Goal: Information Seeking & Learning: Learn about a topic

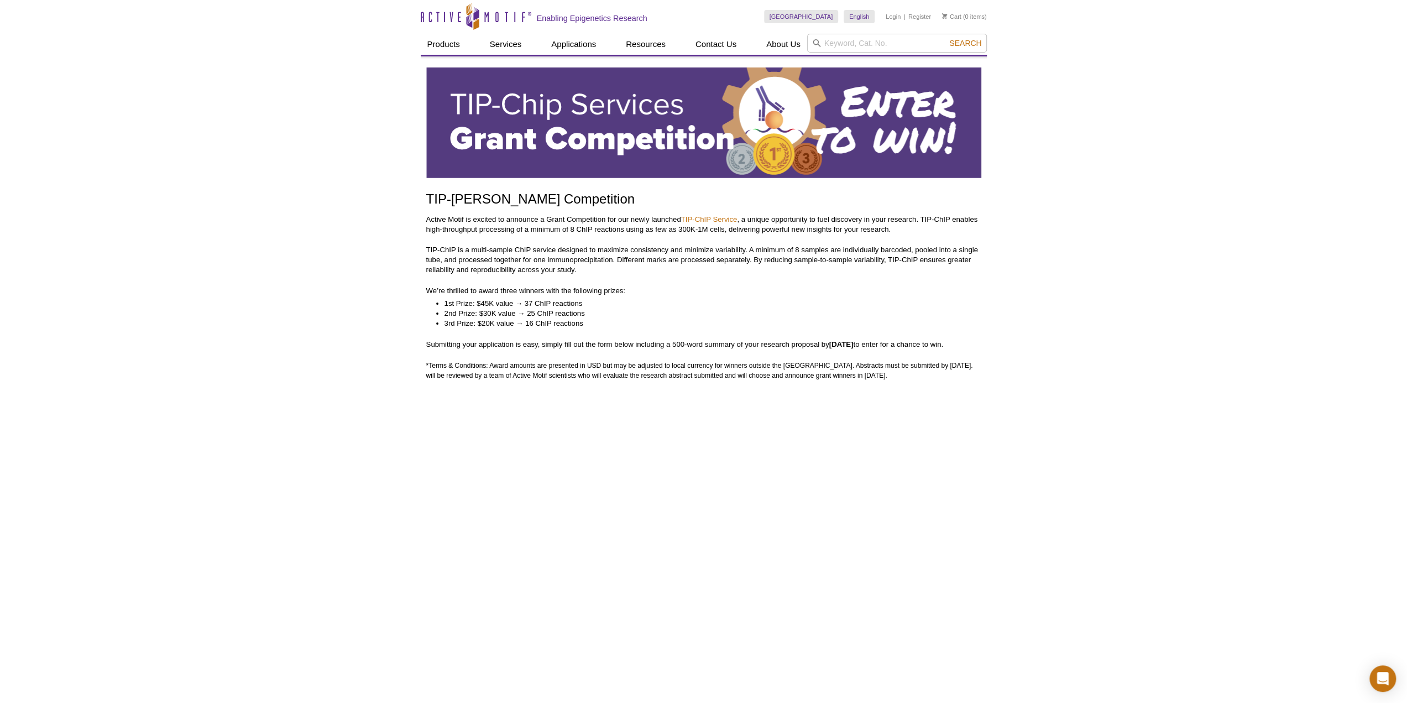
click at [533, 303] on li "1st Prize: $45K value → 37 ChIP reactions" at bounding box center [707, 304] width 526 height 10
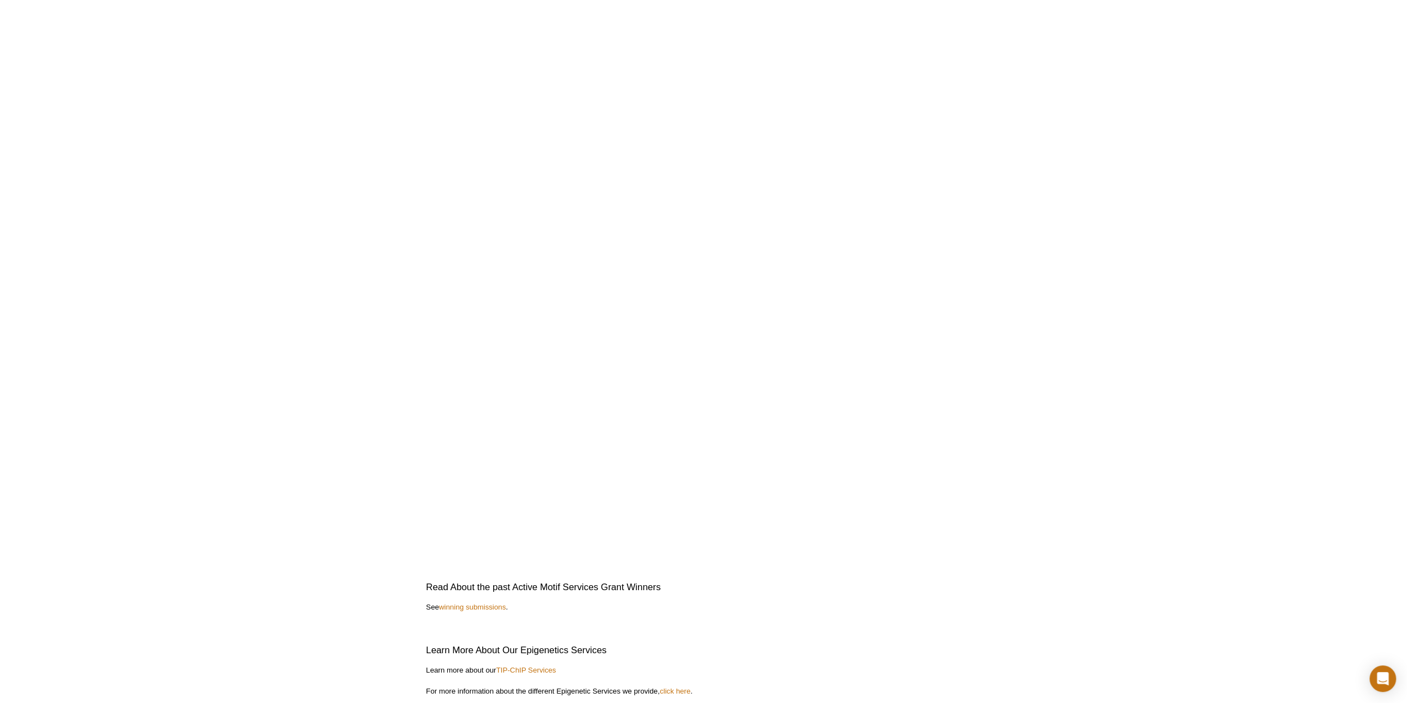
scroll to position [2156, 0]
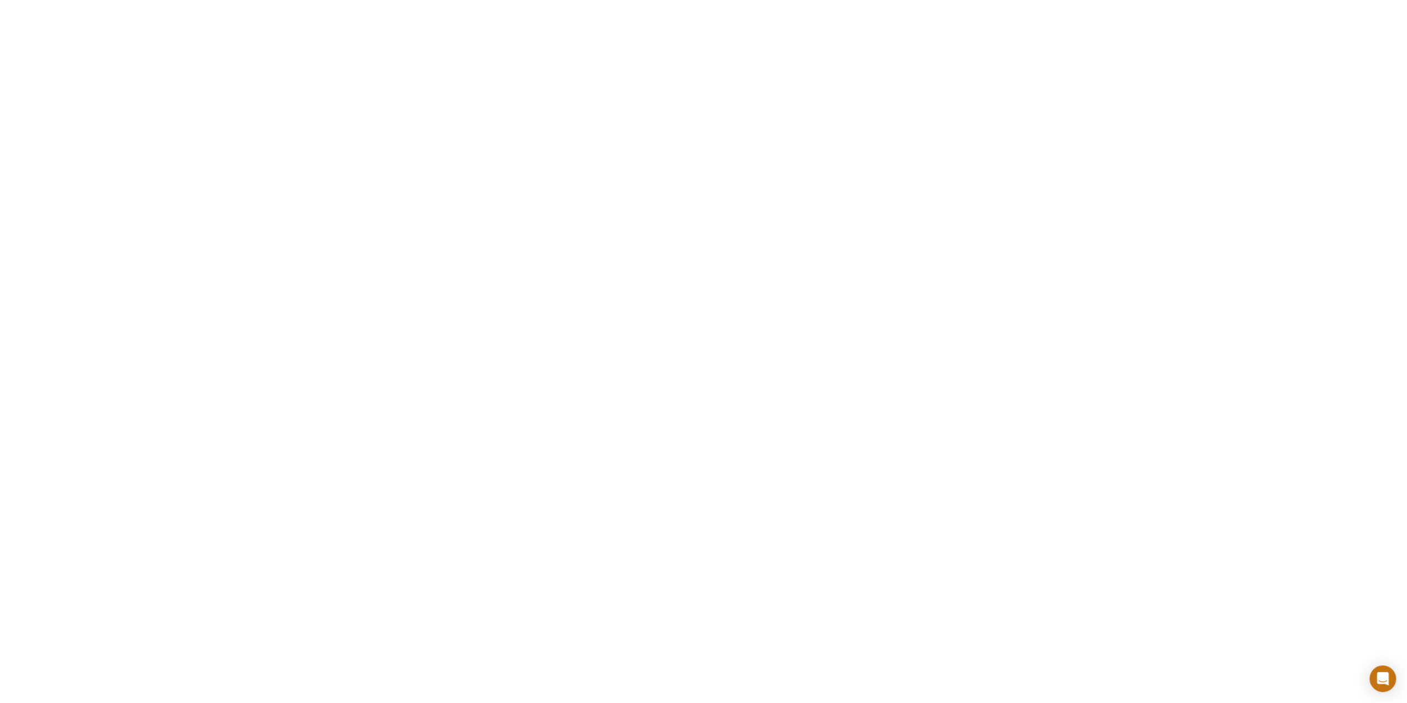
scroll to position [1382, 0]
click at [1197, 568] on div "Active Motif Logo Enabling Epigenetics Research 0 Search Skip to content Active…" at bounding box center [703, 101] width 1407 height 2966
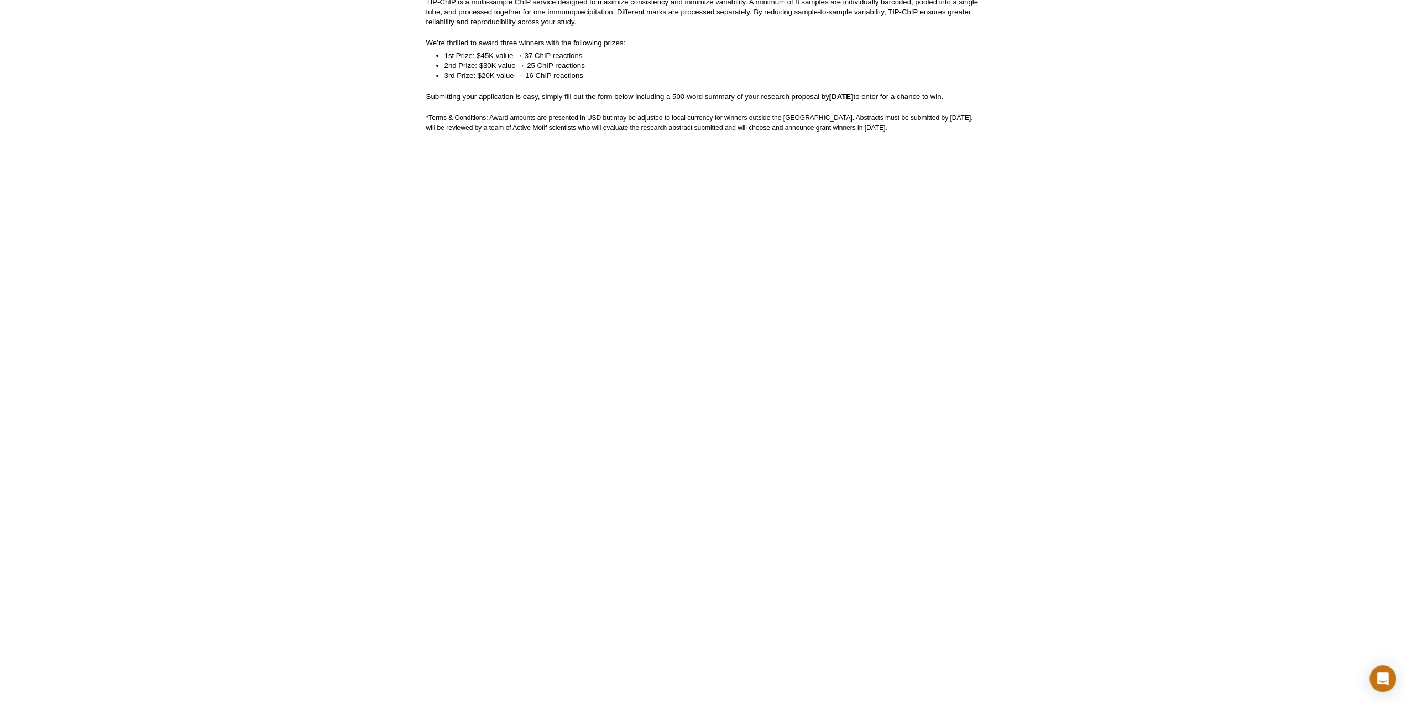
scroll to position [111, 0]
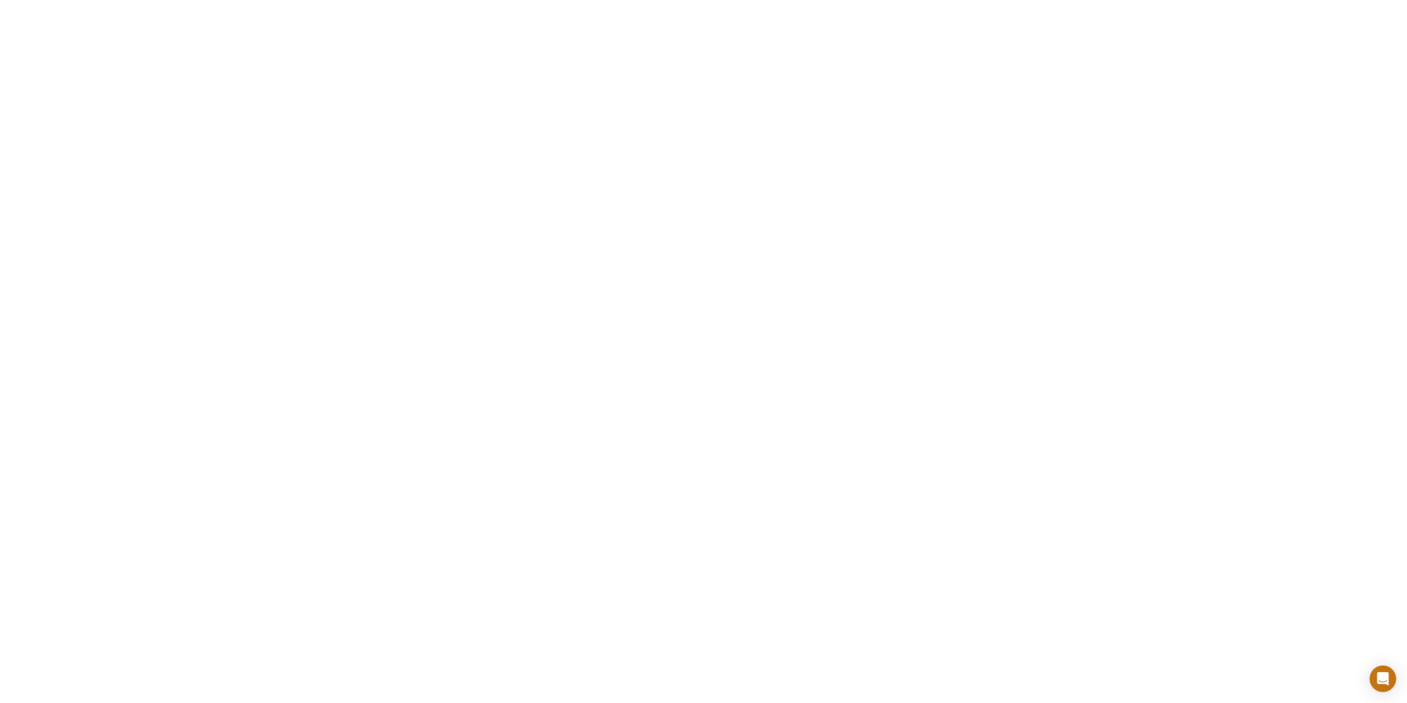
scroll to position [995, 0]
click at [1241, 202] on div "Active Motif Logo Enabling Epigenetics Research 0 Search Skip to content Active…" at bounding box center [703, 488] width 1407 height 2966
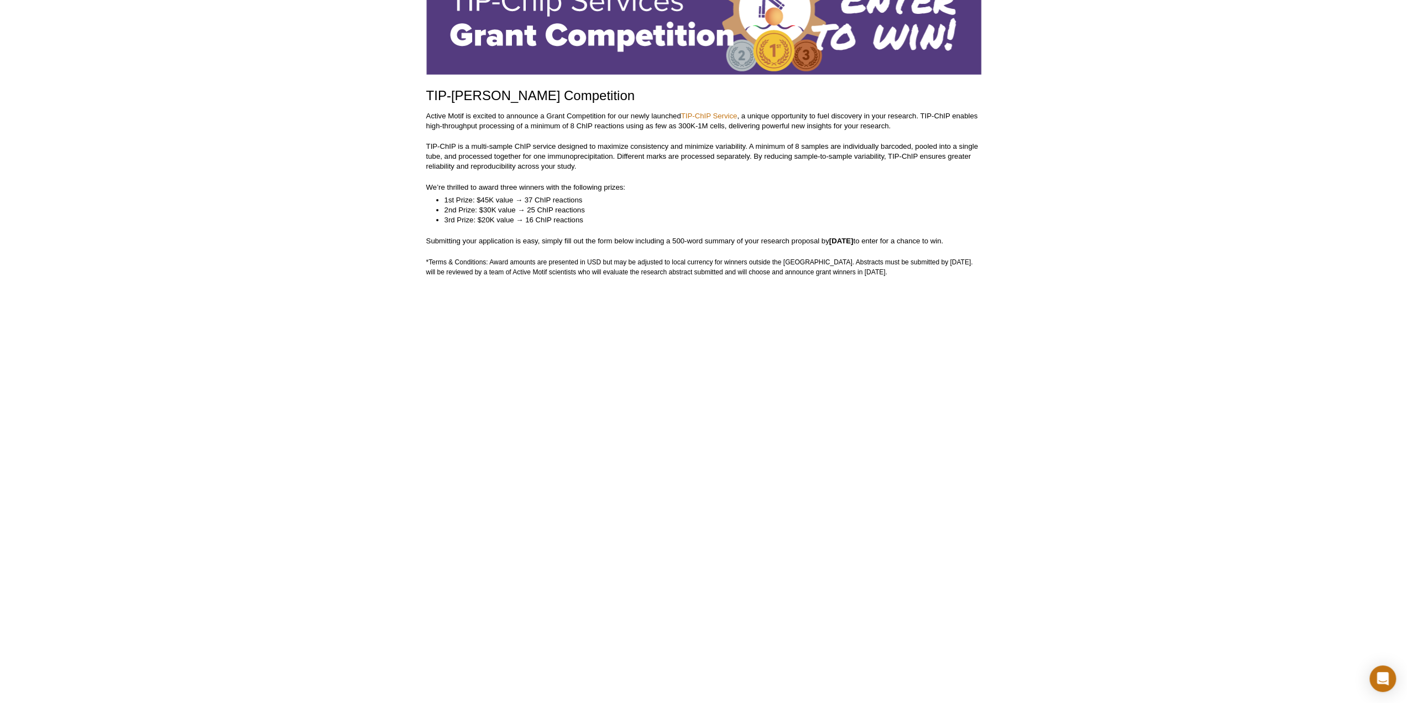
scroll to position [0, 0]
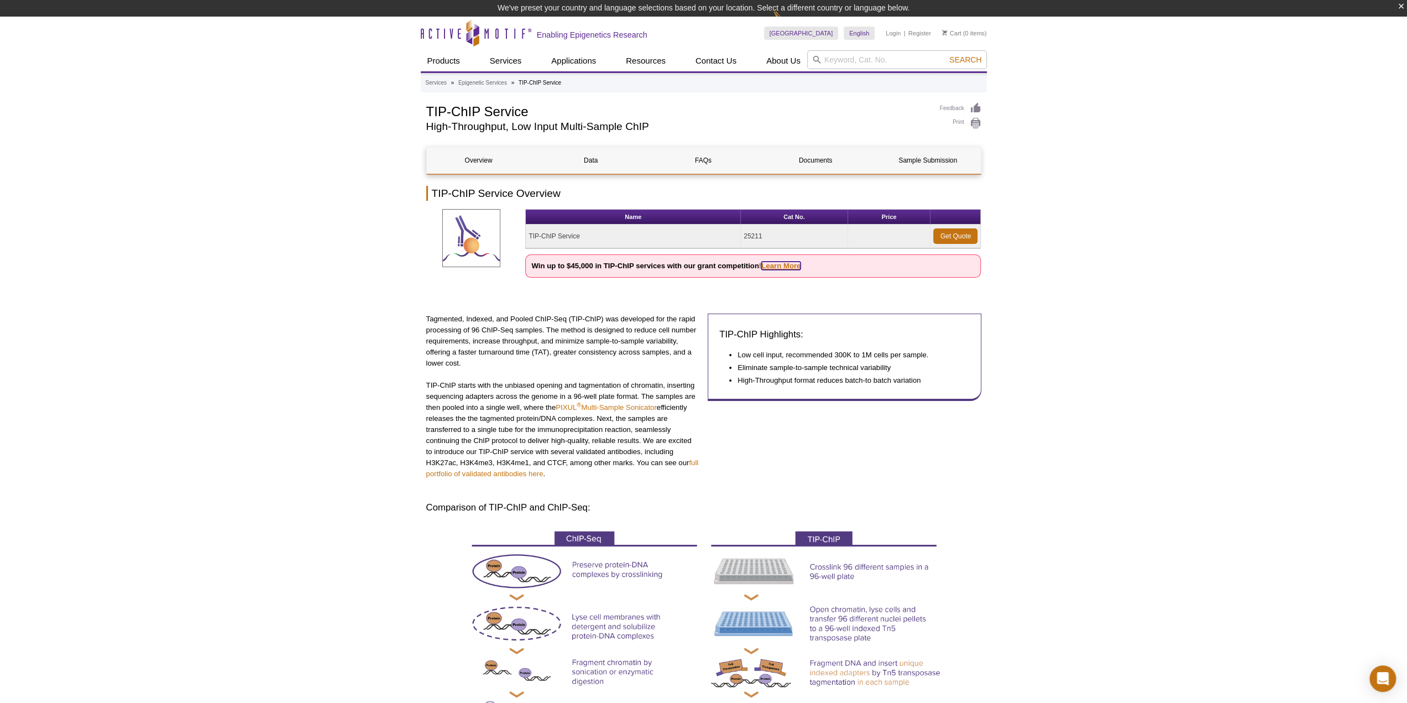
click at [771, 261] on link "Learn More" at bounding box center [780, 265] width 39 height 8
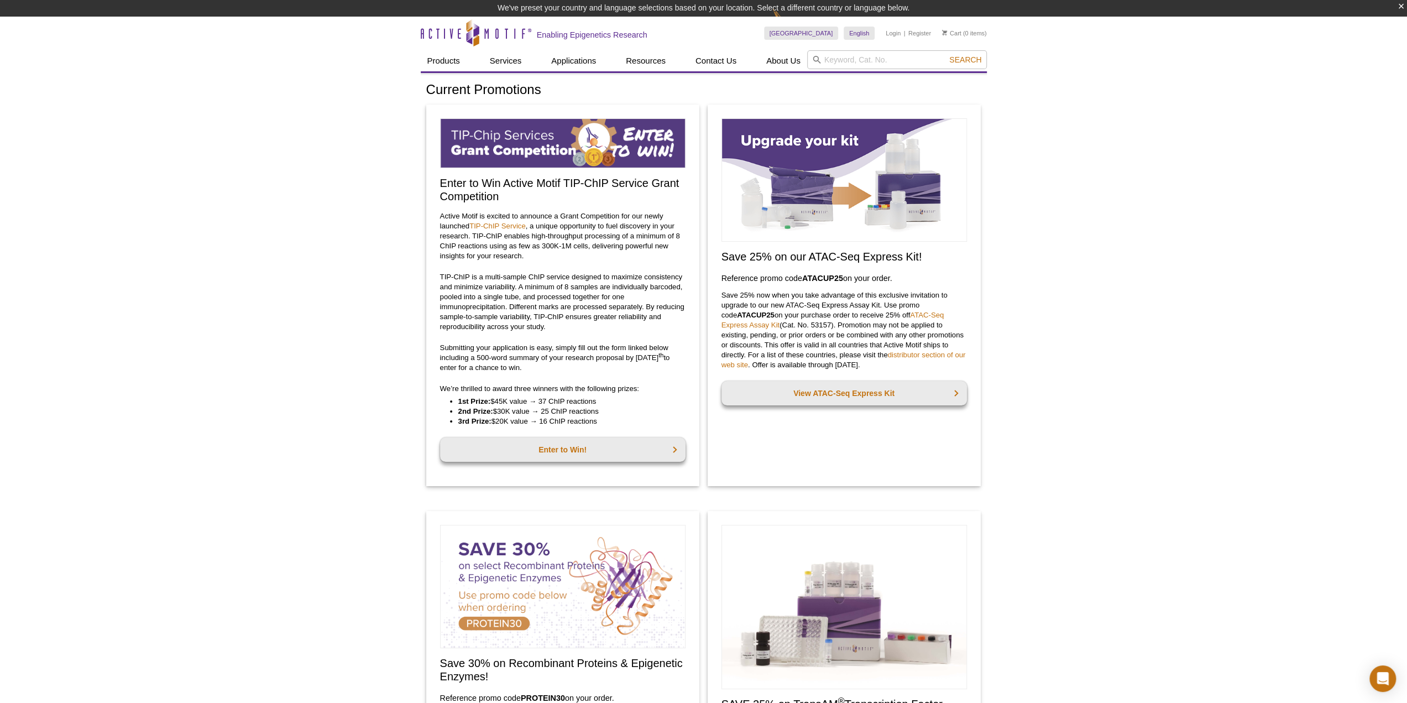
click at [565, 153] on img at bounding box center [562, 143] width 245 height 50
click at [647, 447] on link "Enter to Win!" at bounding box center [562, 449] width 245 height 24
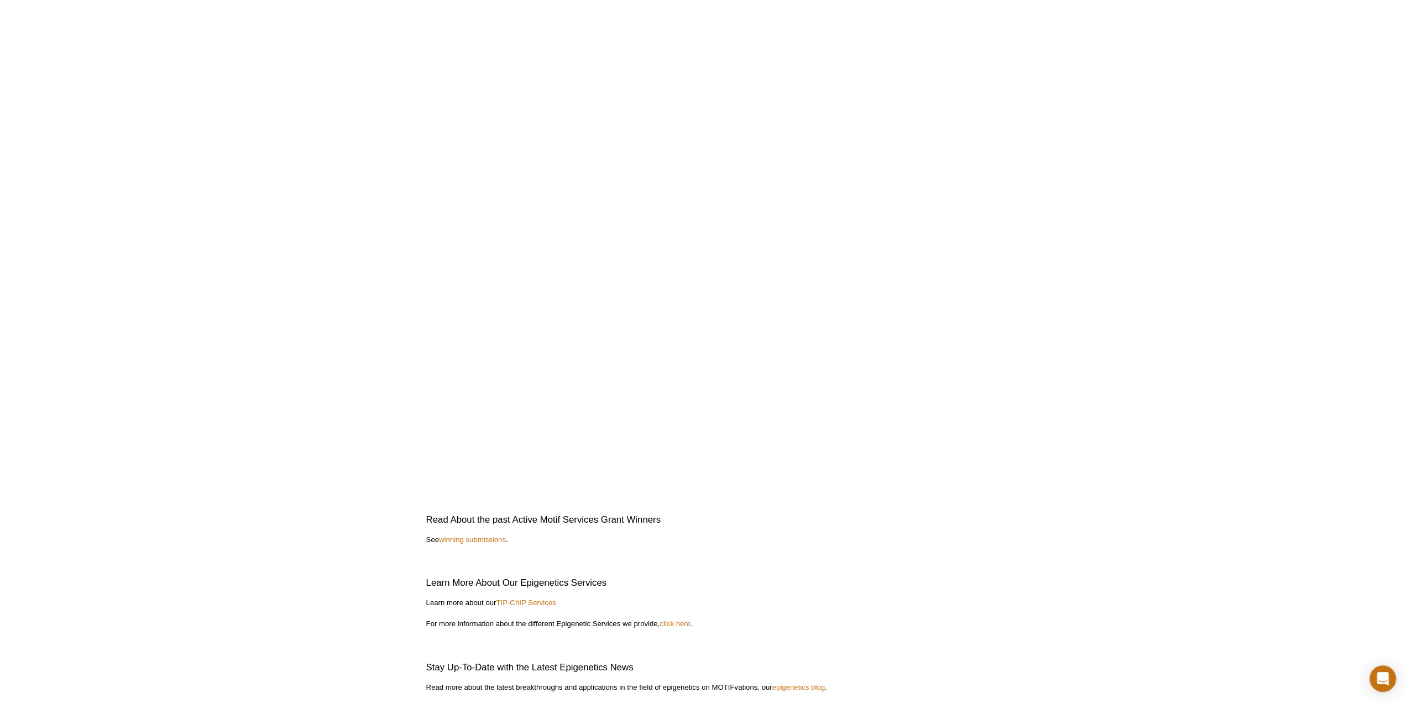
scroll to position [2264, 0]
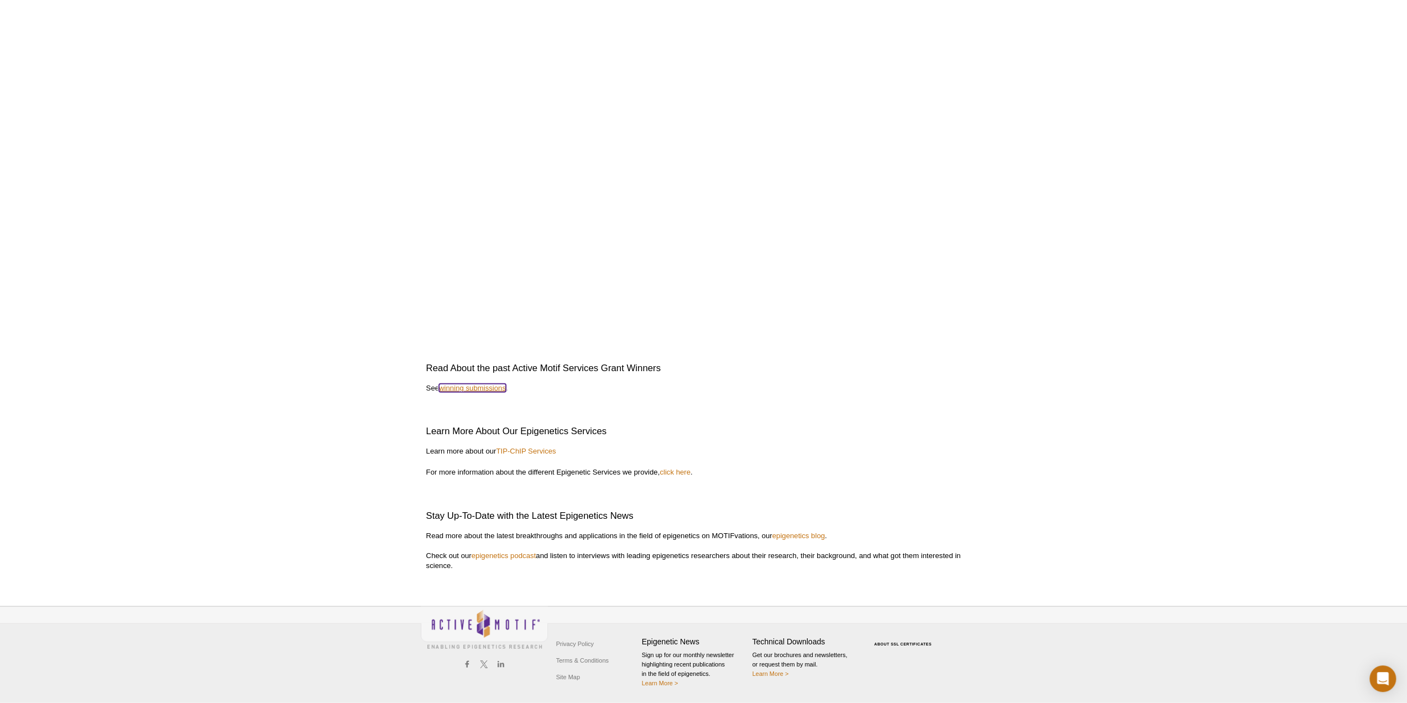
click at [474, 384] on link "winning submissions" at bounding box center [472, 388] width 67 height 8
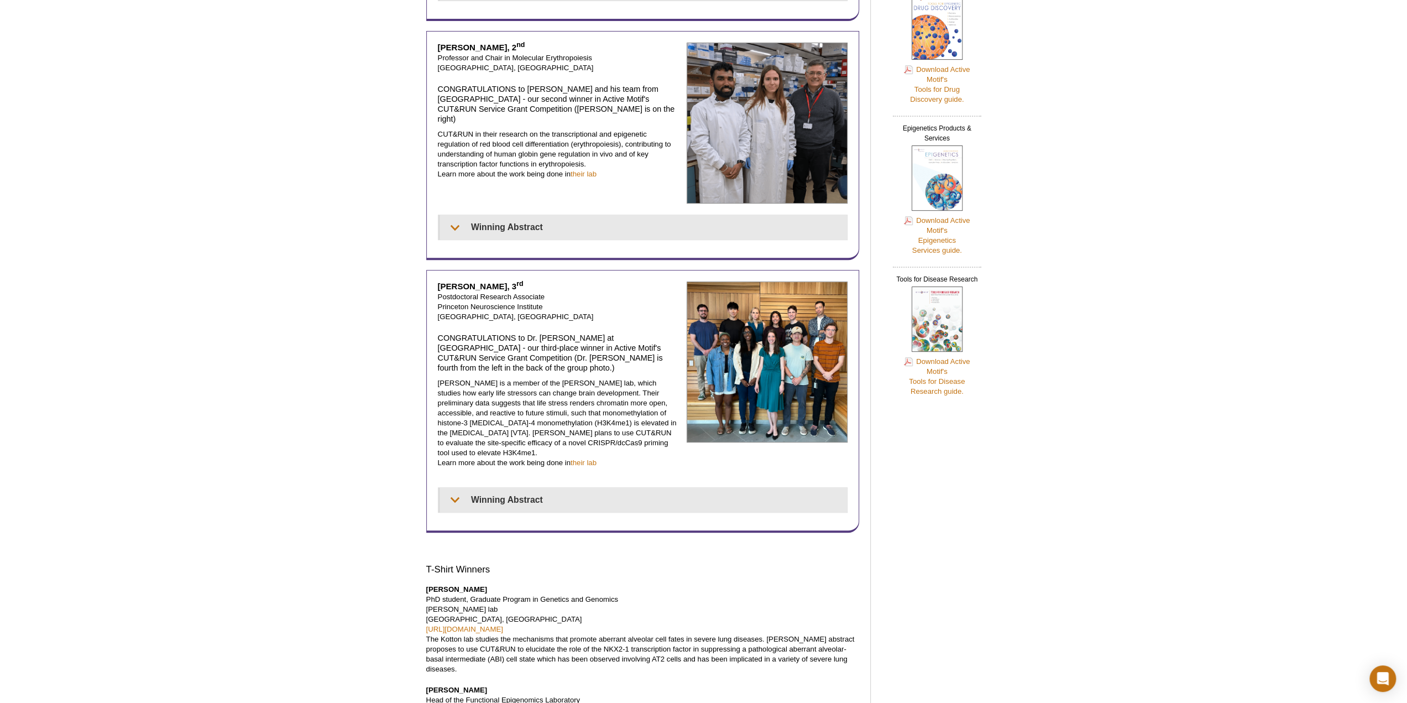
scroll to position [387, 0]
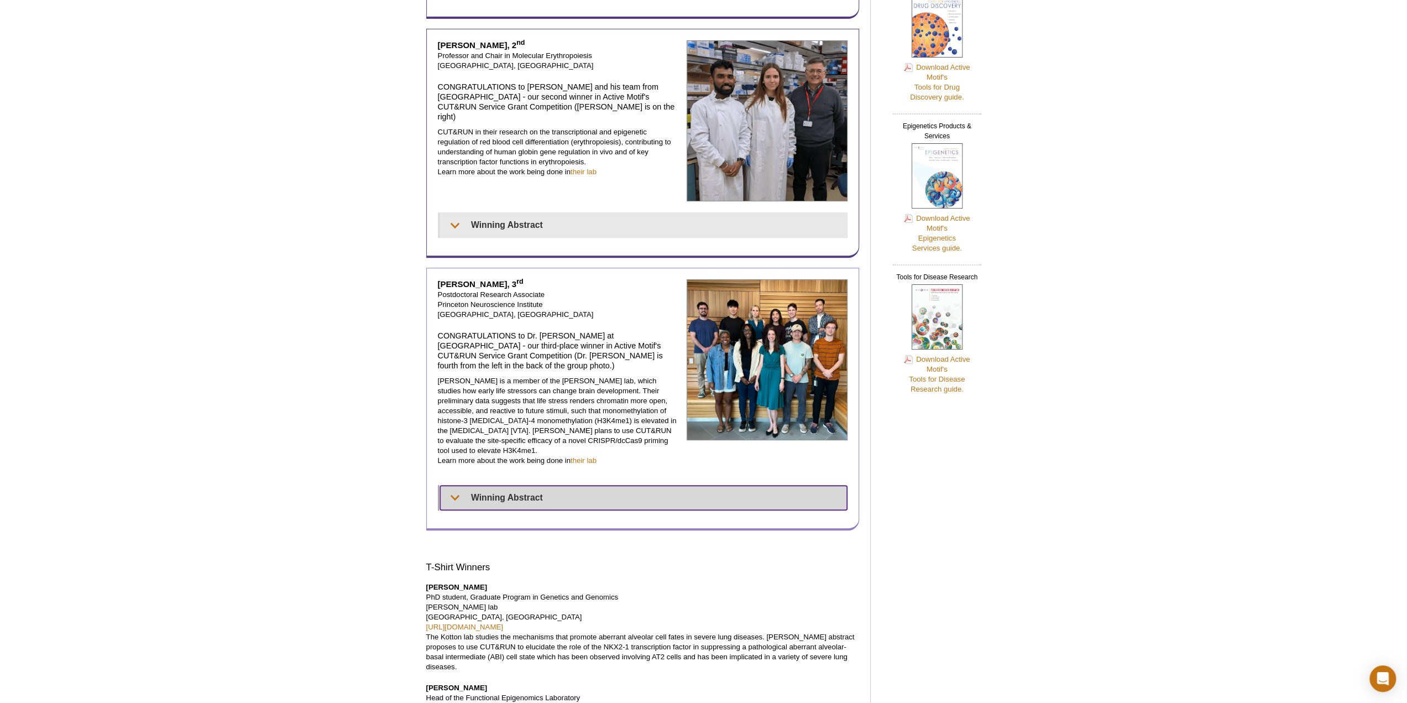
click at [544, 485] on summary "Winning Abstract" at bounding box center [643, 497] width 407 height 24
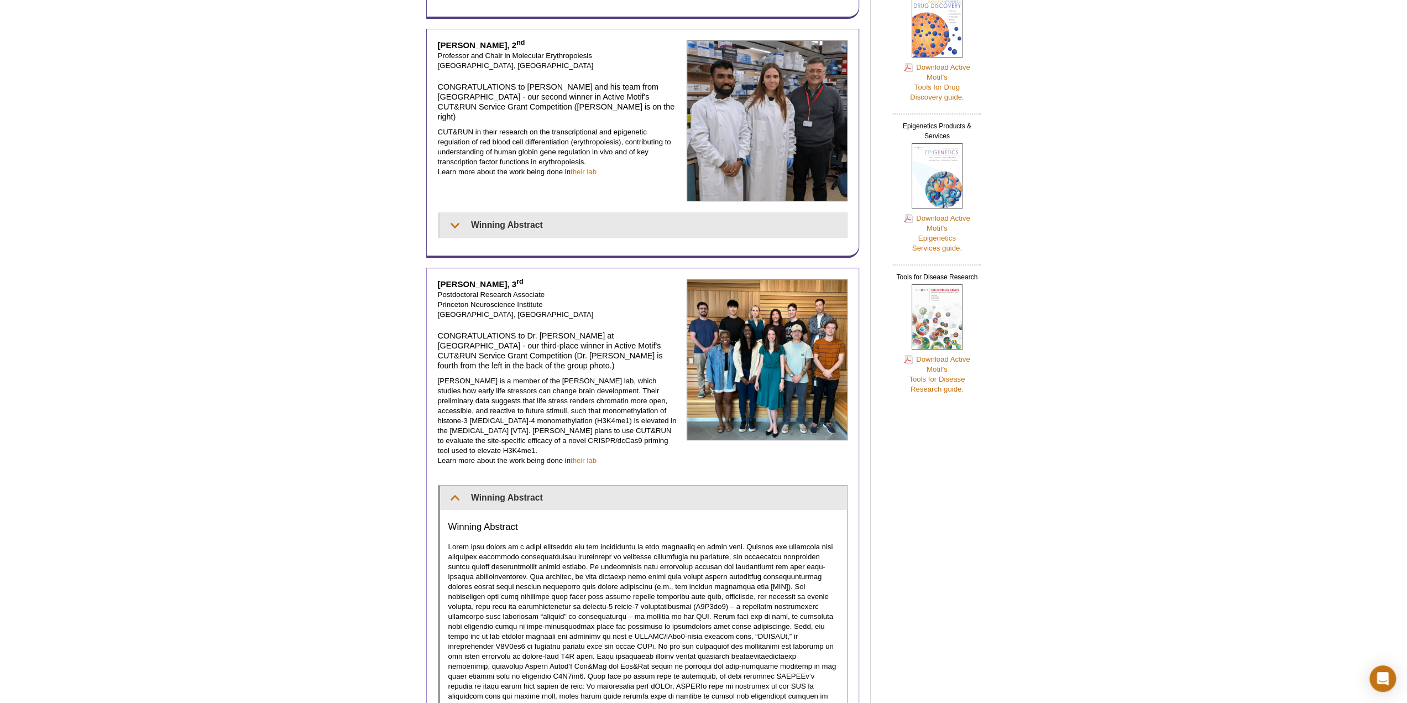
click at [657, 566] on p at bounding box center [643, 641] width 391 height 199
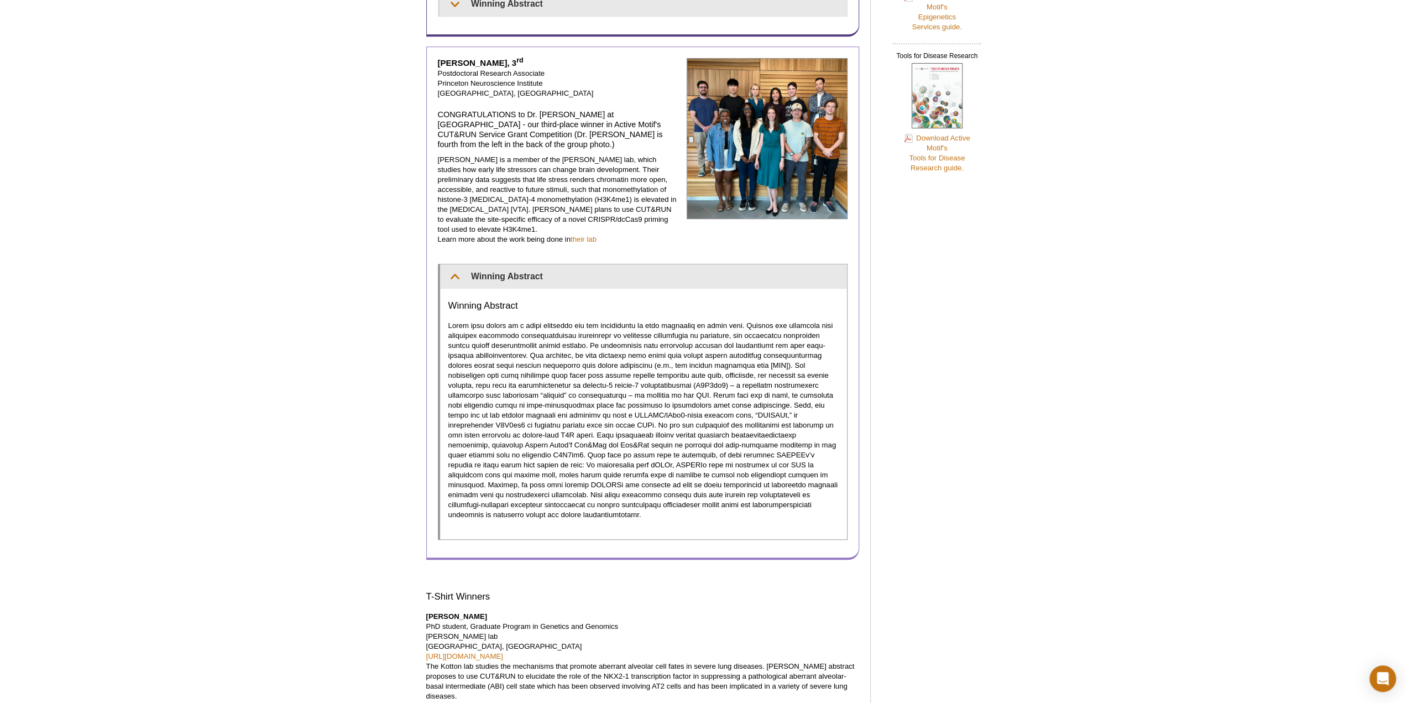
click at [748, 479] on div "Winning Abstract" at bounding box center [643, 414] width 407 height 250
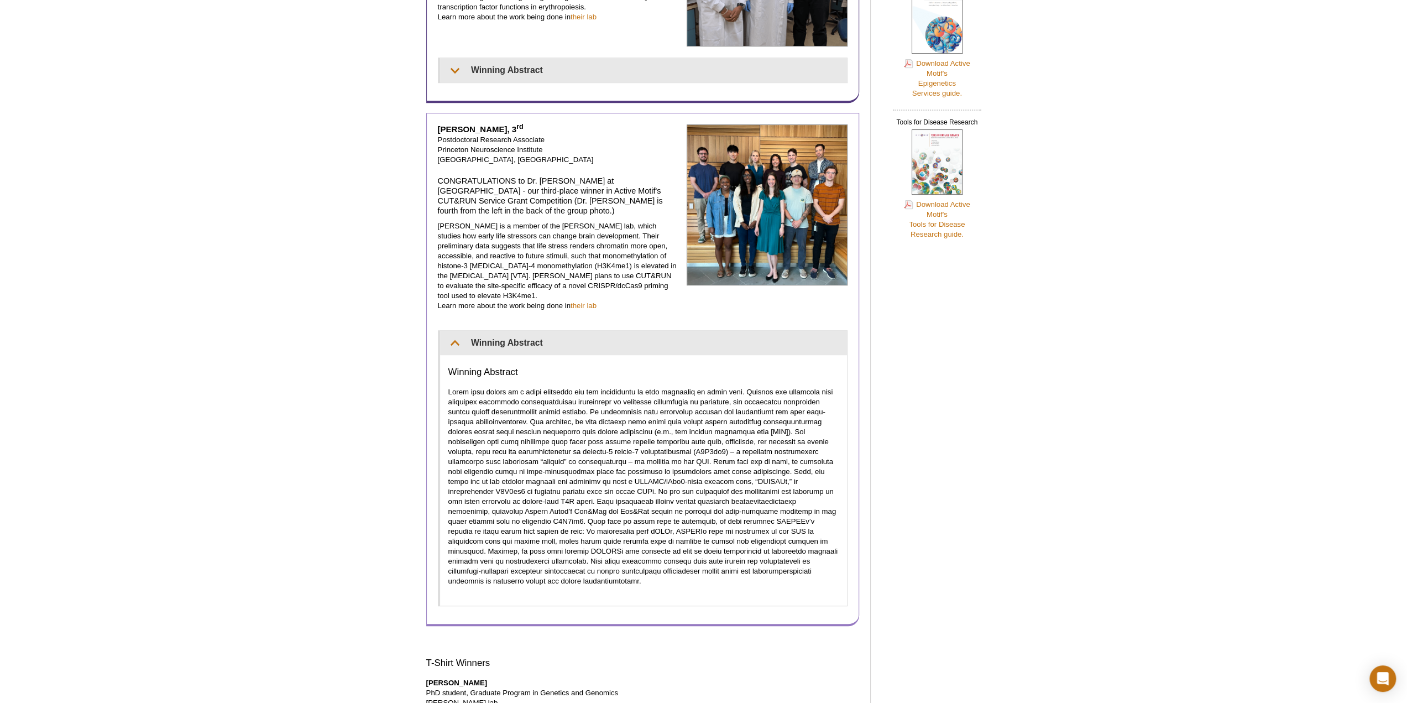
scroll to position [442, 0]
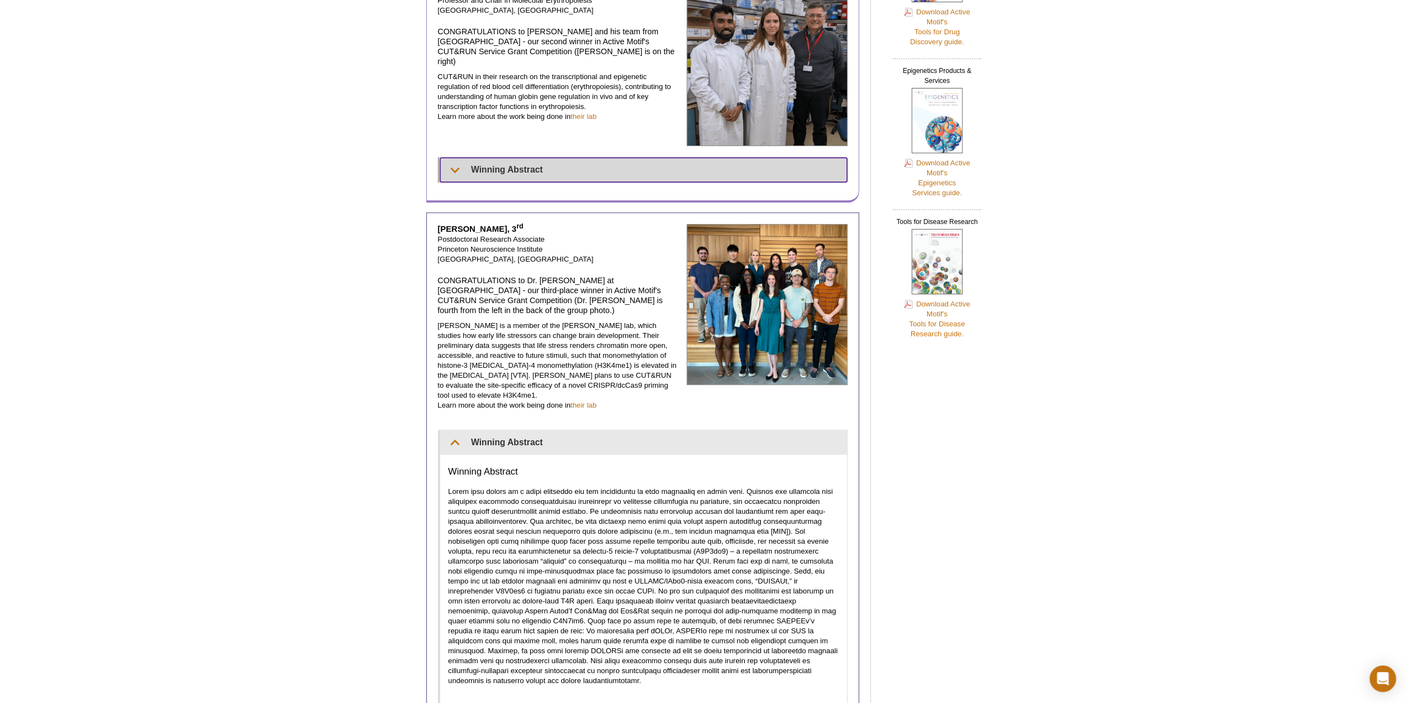
click at [577, 158] on summary "Winning Abstract" at bounding box center [643, 170] width 407 height 24
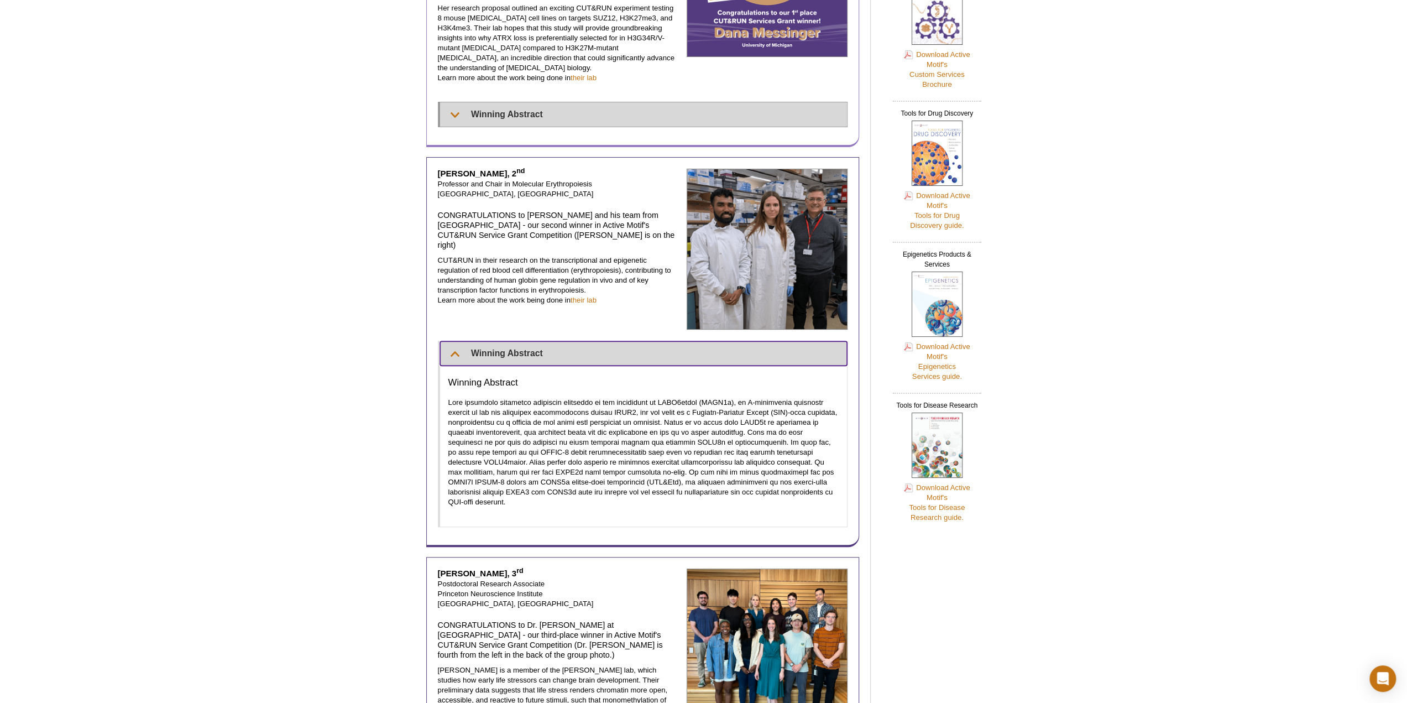
scroll to position [166, 0]
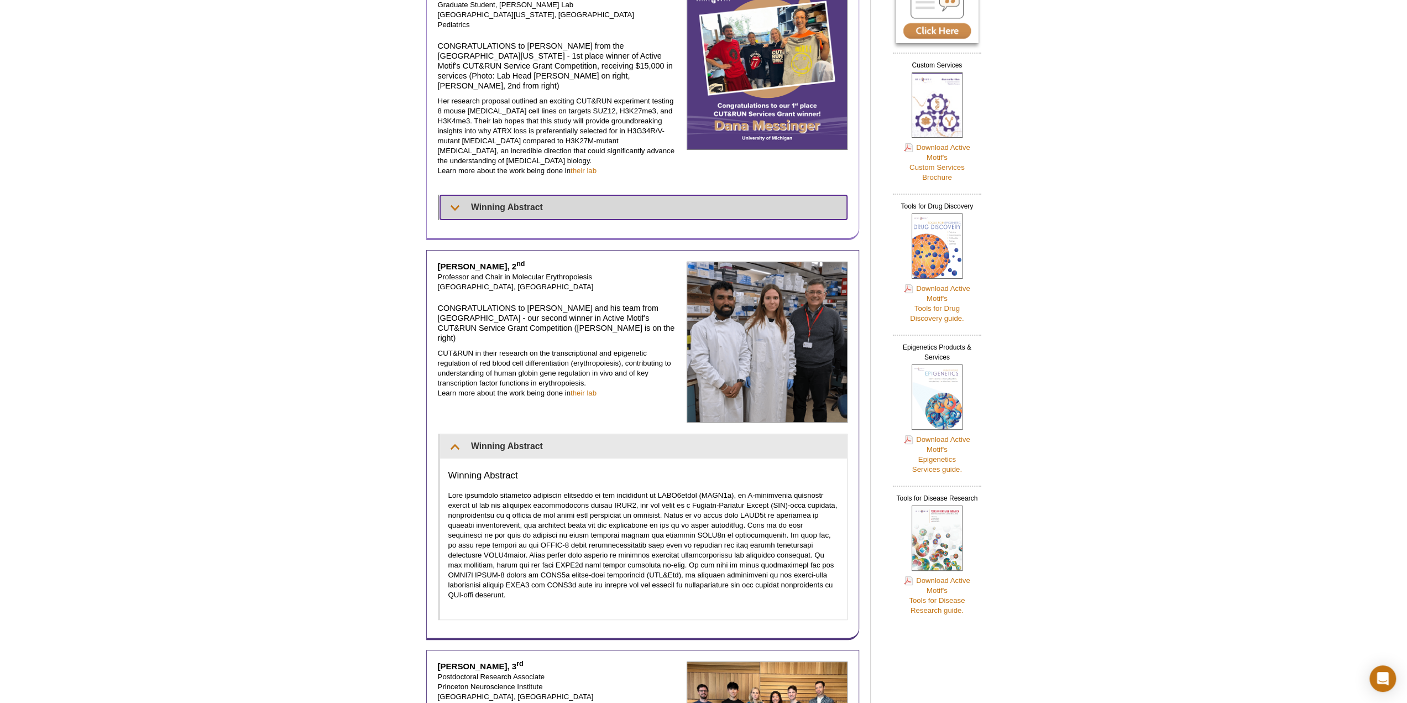
click at [531, 195] on summary "Winning Abstract" at bounding box center [643, 207] width 407 height 24
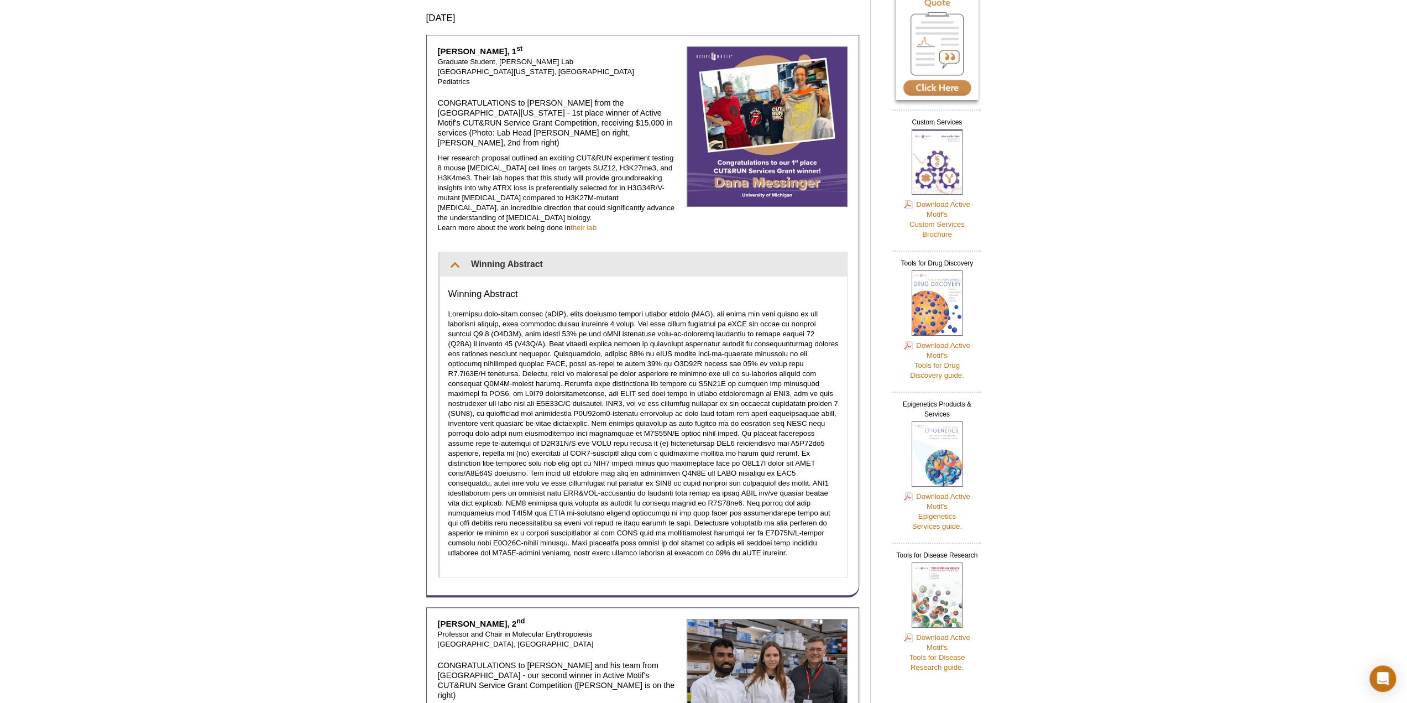
scroll to position [0, 0]
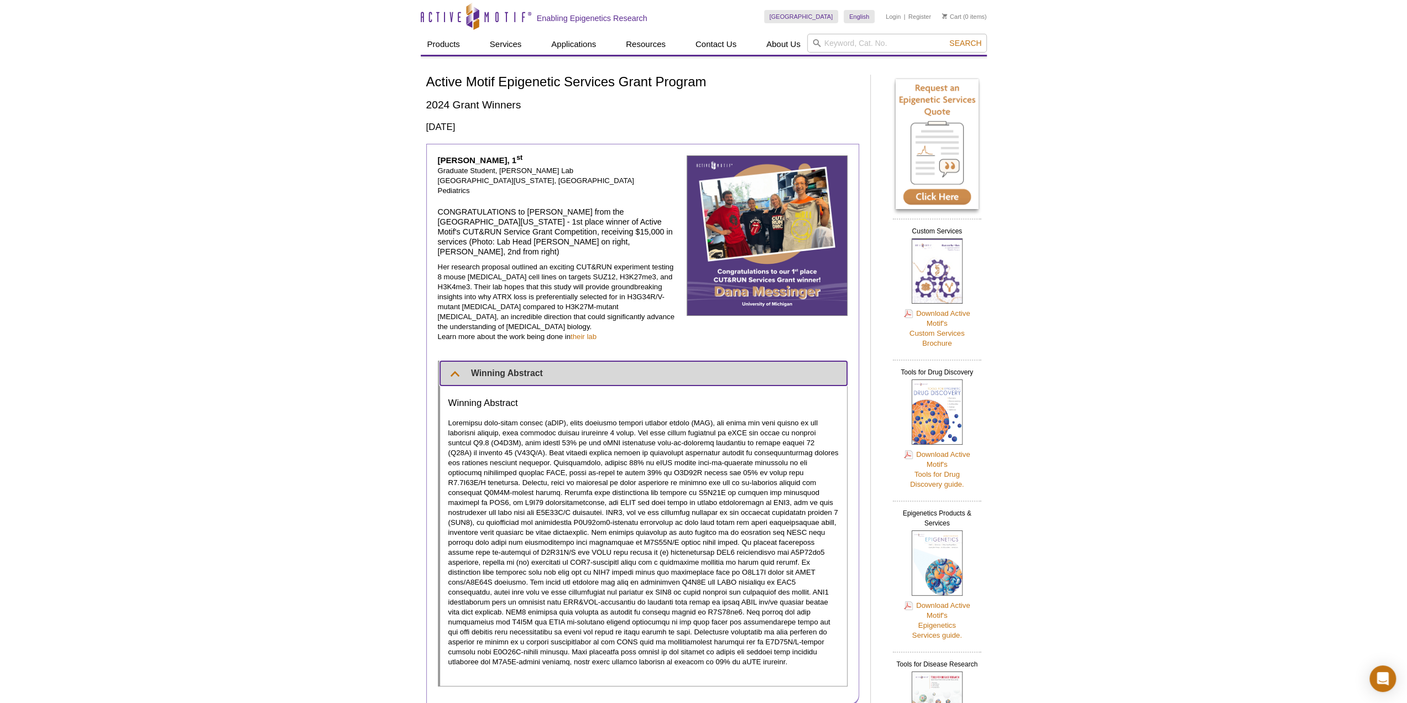
click at [528, 361] on summary "Winning Abstract" at bounding box center [643, 373] width 407 height 24
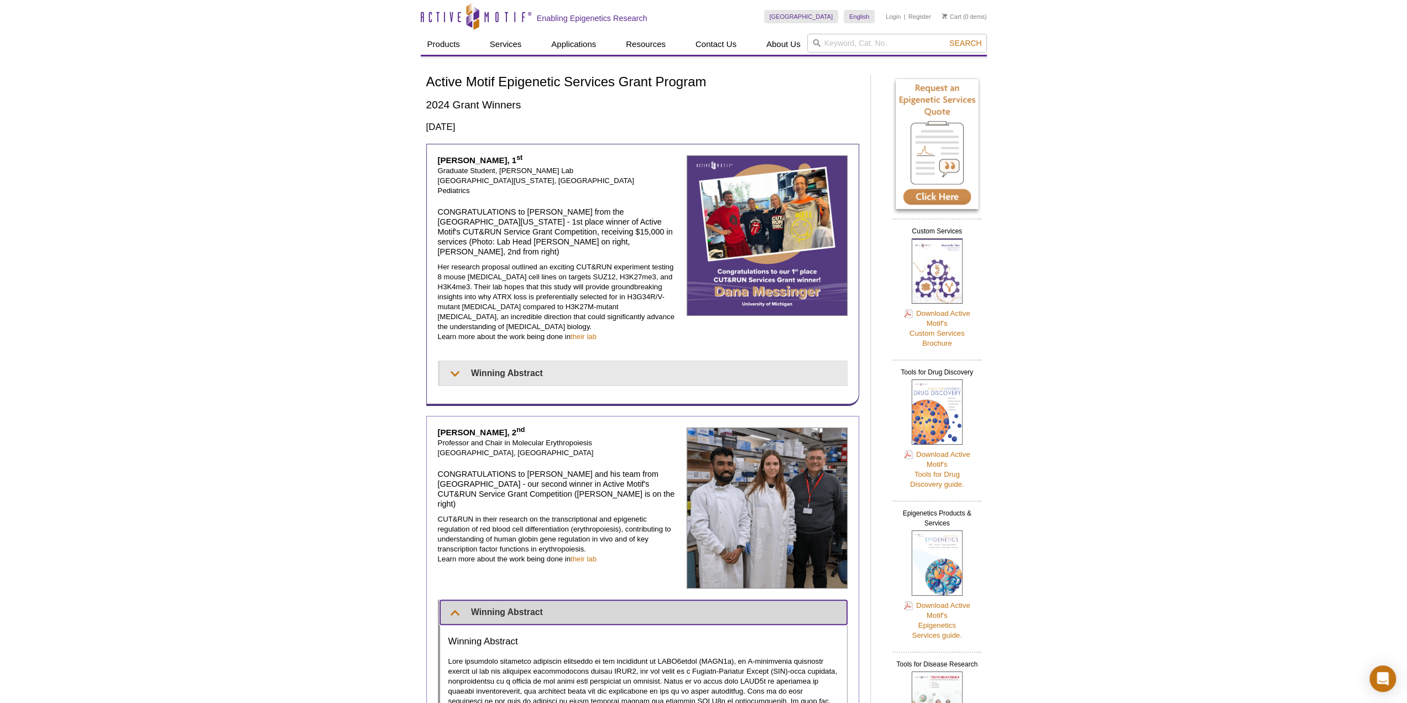
click at [552, 600] on summary "Winning Abstract" at bounding box center [643, 612] width 407 height 24
